Goal: Submit feedback/report problem

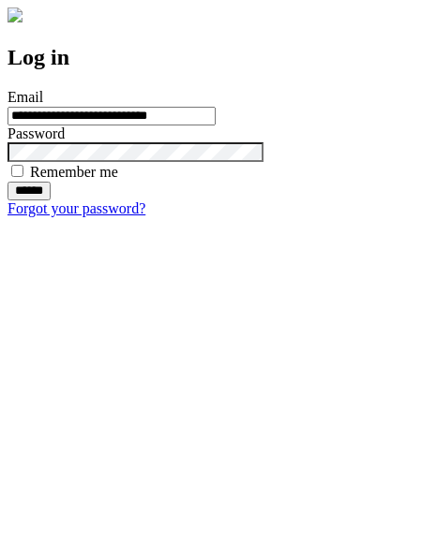
type input "**********"
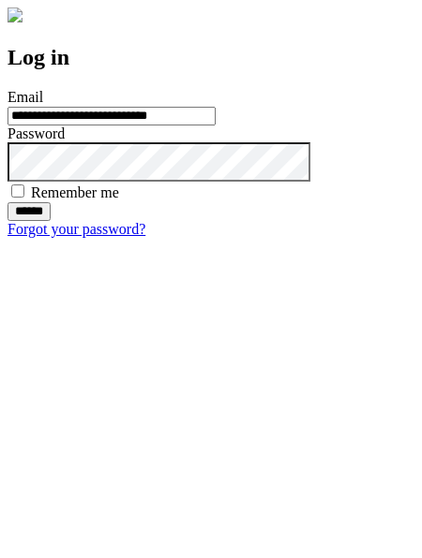
click at [51, 221] on input "******" at bounding box center [28, 211] width 43 height 19
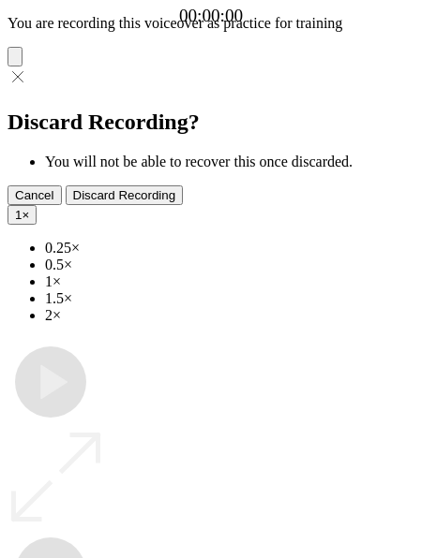
type input "**********"
